Goal: Task Accomplishment & Management: Manage account settings

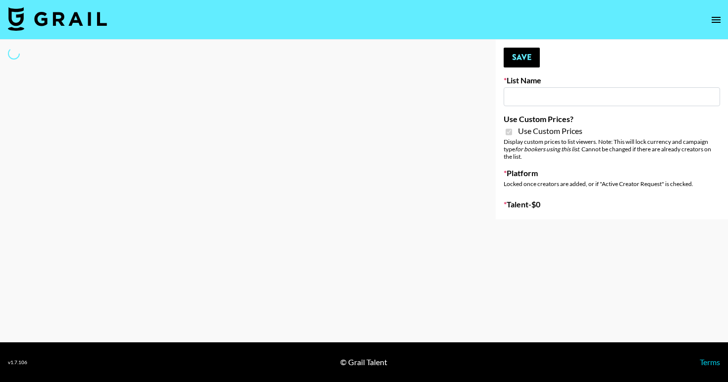
type input "Evry Jewels"
checkbox input "true"
select select "Brand"
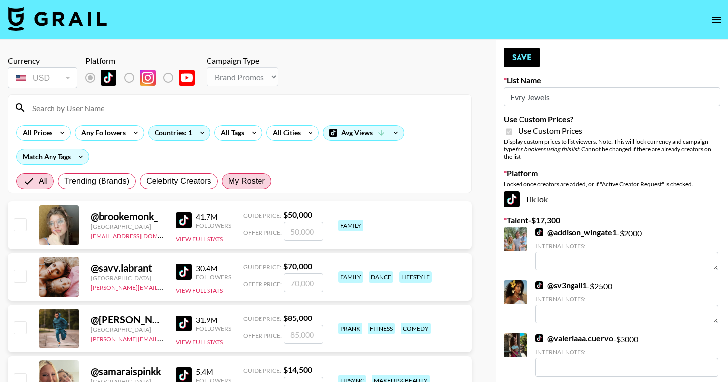
click at [237, 179] on span "My Roster" at bounding box center [246, 181] width 37 height 12
click at [228, 181] on input "My Roster" at bounding box center [228, 181] width 0 height 0
radio input "true"
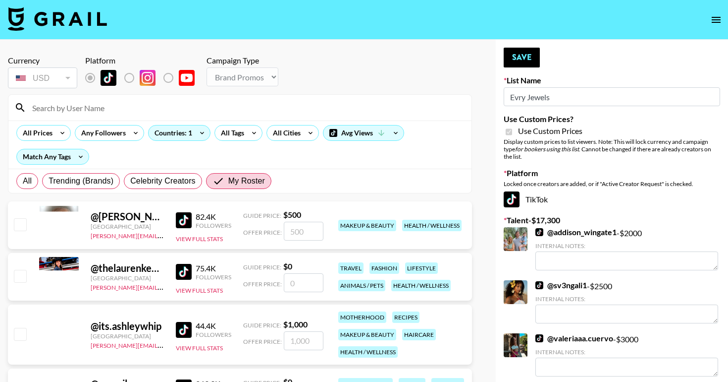
scroll to position [210, 0]
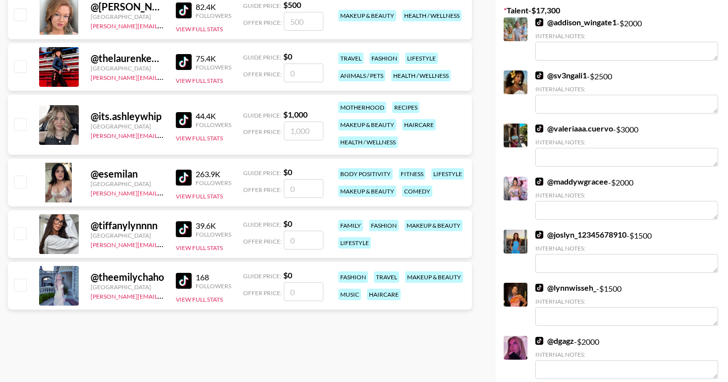
click at [22, 181] on input "checkbox" at bounding box center [20, 181] width 12 height 12
click at [299, 182] on input "number" at bounding box center [304, 188] width 40 height 19
checkbox input "true"
type input "1800"
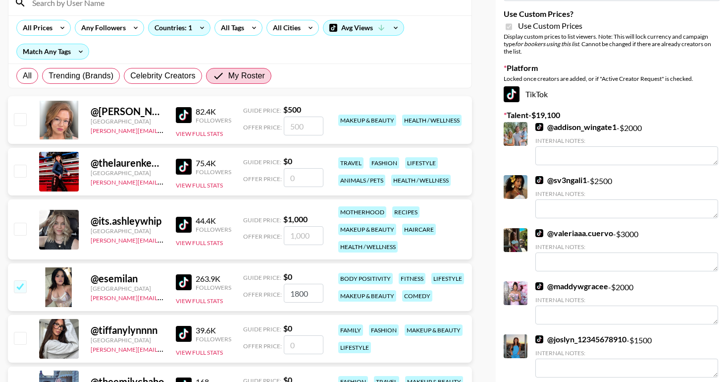
radio input "true"
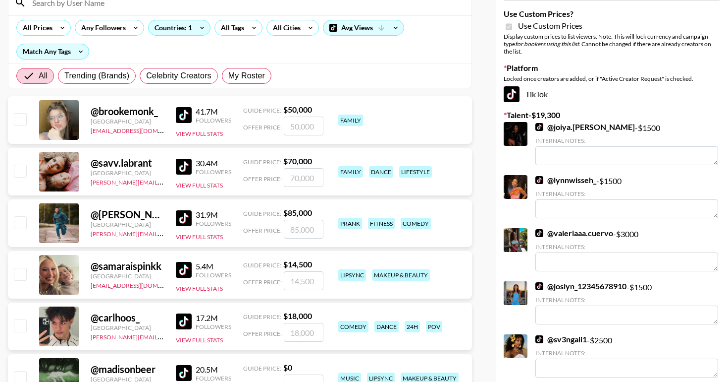
click at [308, 176] on input "number" at bounding box center [304, 177] width 40 height 19
click at [244, 78] on span "My Roster" at bounding box center [246, 76] width 37 height 12
click at [228, 76] on input "My Roster" at bounding box center [228, 76] width 0 height 0
radio input "true"
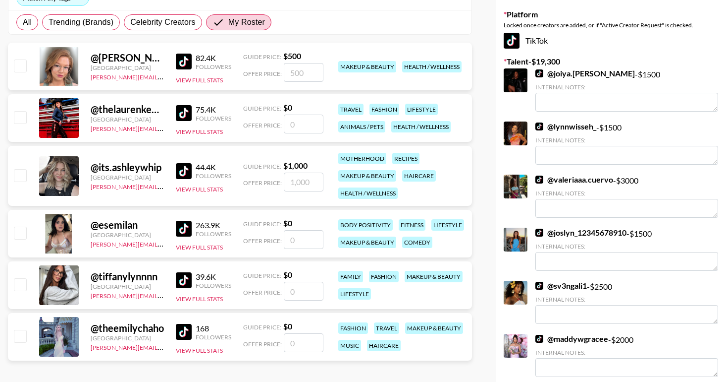
scroll to position [150, 0]
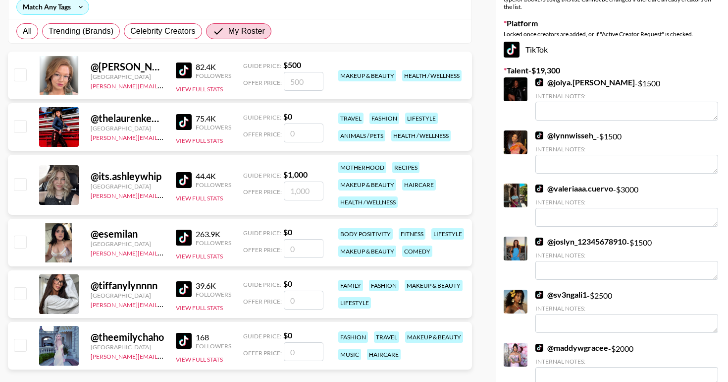
click at [298, 134] on input "number" at bounding box center [304, 132] width 40 height 19
checkbox input "true"
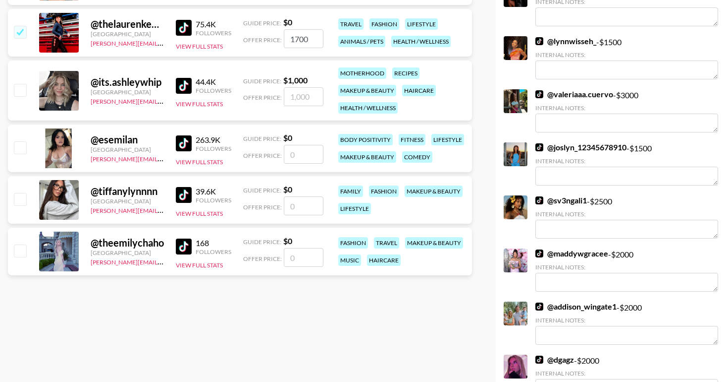
type input "1700"
click at [299, 155] on input "number" at bounding box center [304, 154] width 40 height 19
checkbox input "true"
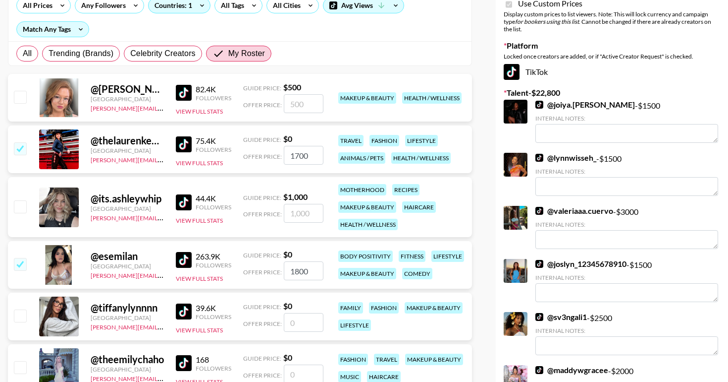
scroll to position [0, 0]
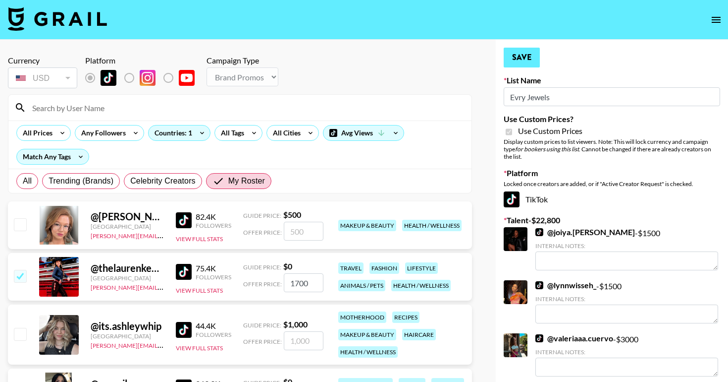
type input "1800"
click at [521, 61] on button "Save" at bounding box center [522, 58] width 36 height 20
radio input "true"
